Goal: Navigation & Orientation: Find specific page/section

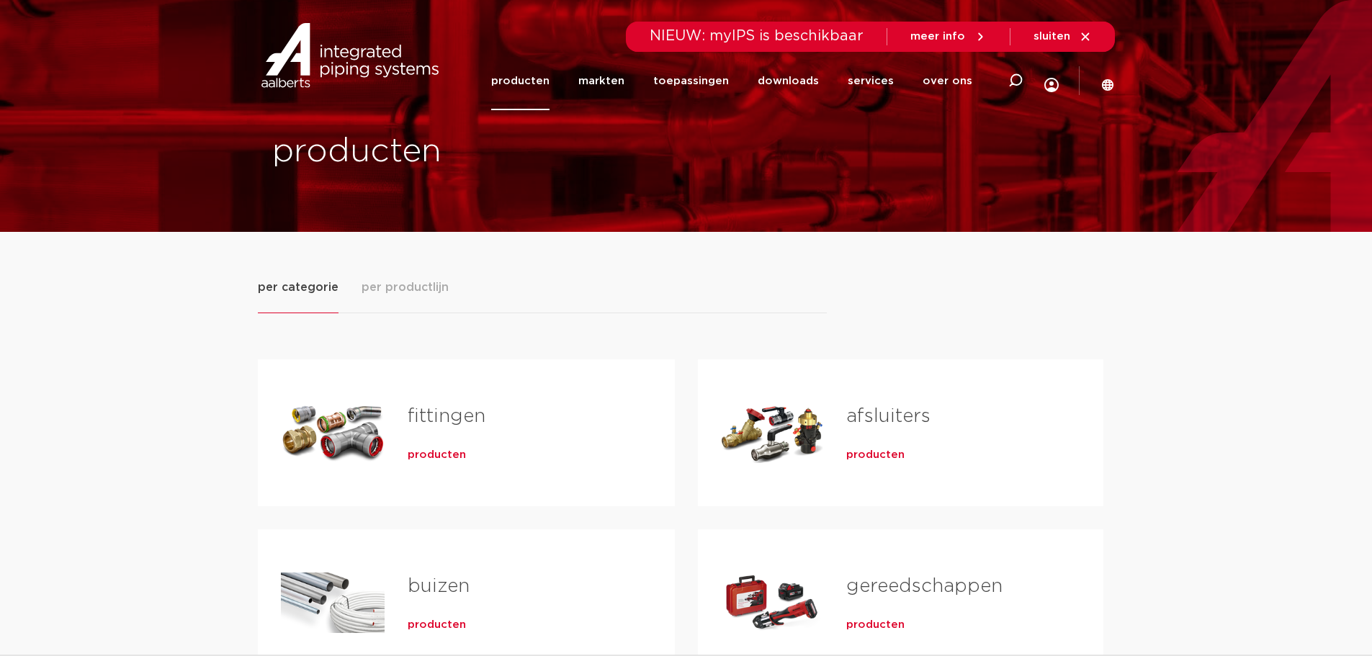
click at [439, 408] on link "fittingen" at bounding box center [447, 416] width 78 height 19
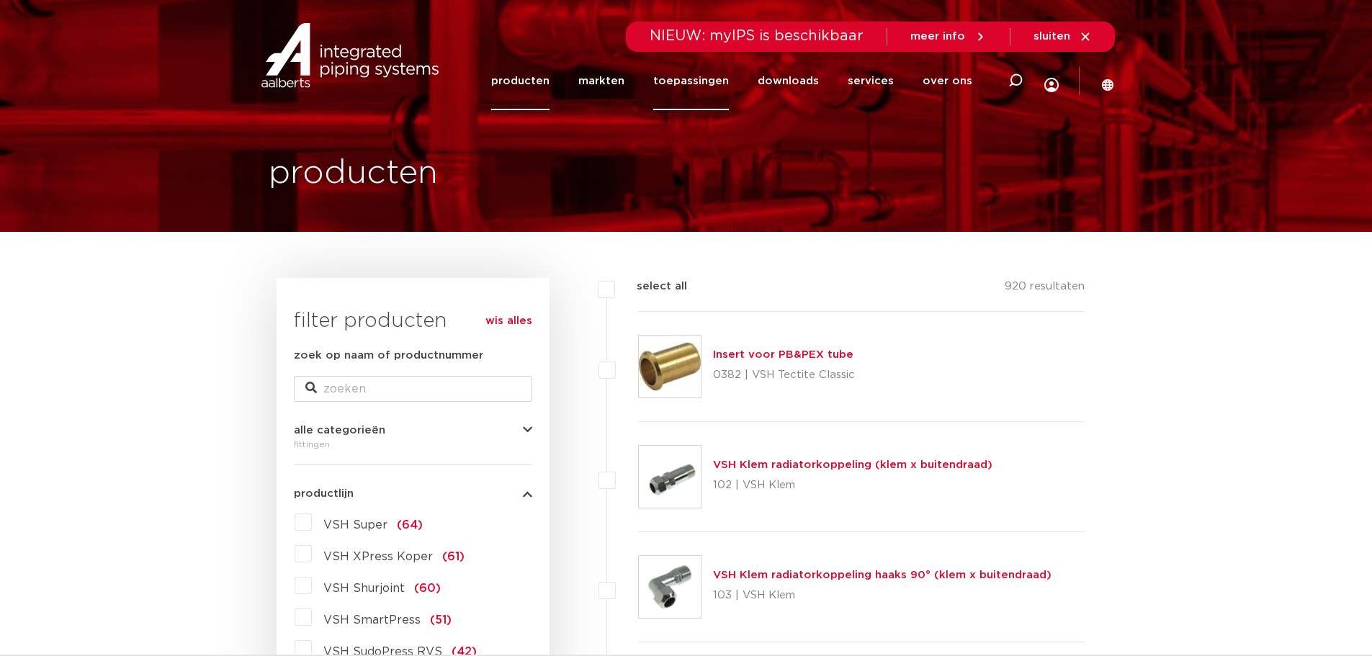
click at [696, 78] on link "toepassingen" at bounding box center [691, 81] width 76 height 58
